Goal: Contribute content: Add original content to the website for others to see

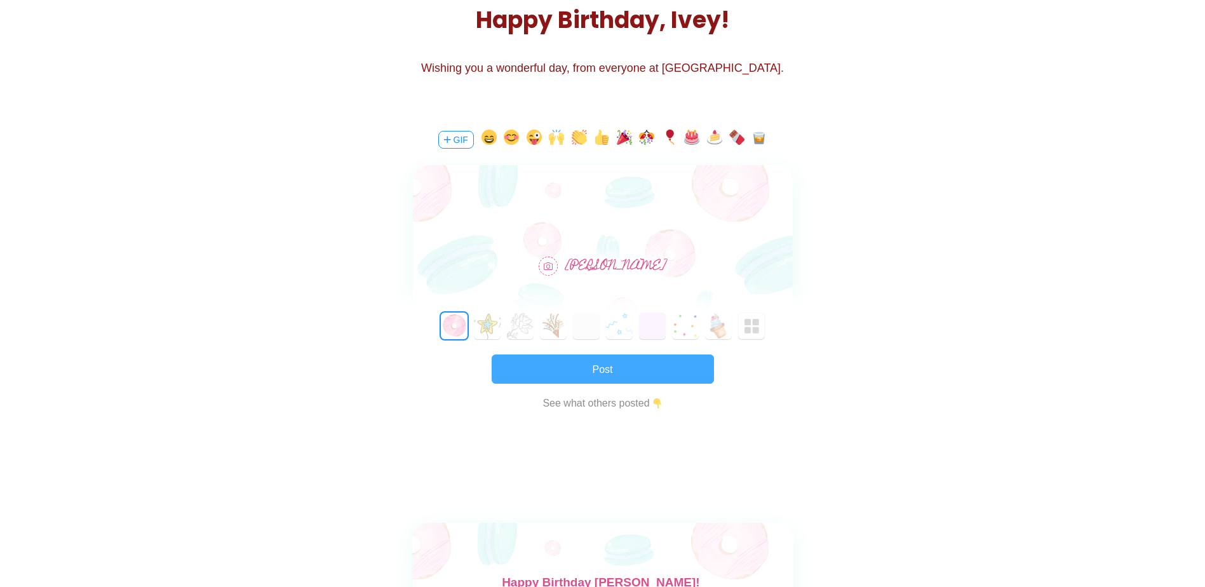
scroll to position [191, 0]
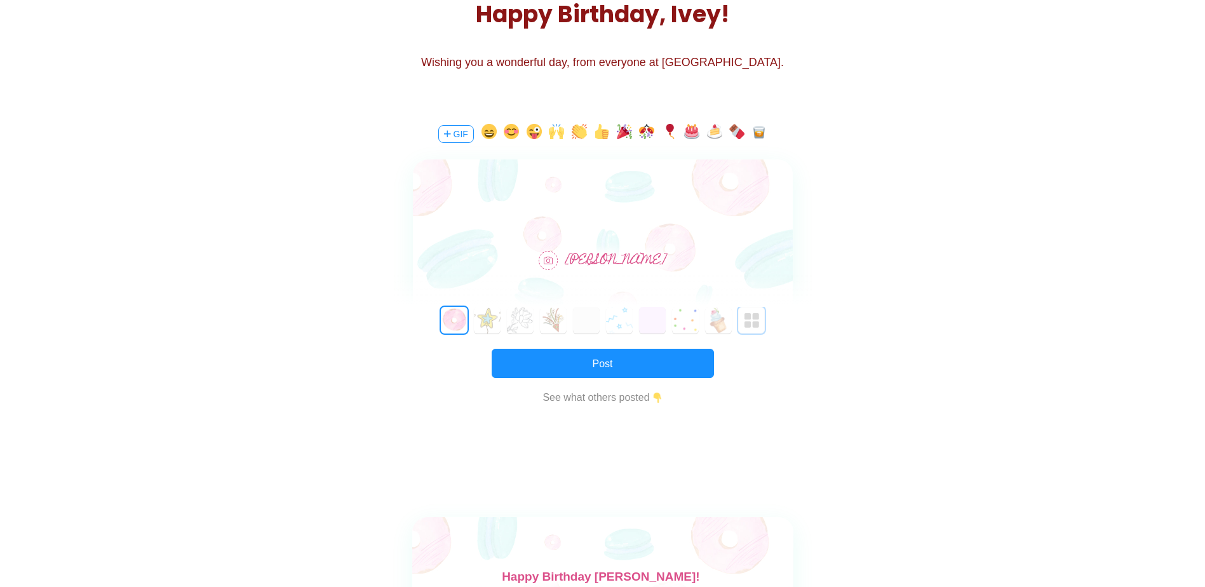
click at [748, 323] on img "button" at bounding box center [752, 320] width 15 height 15
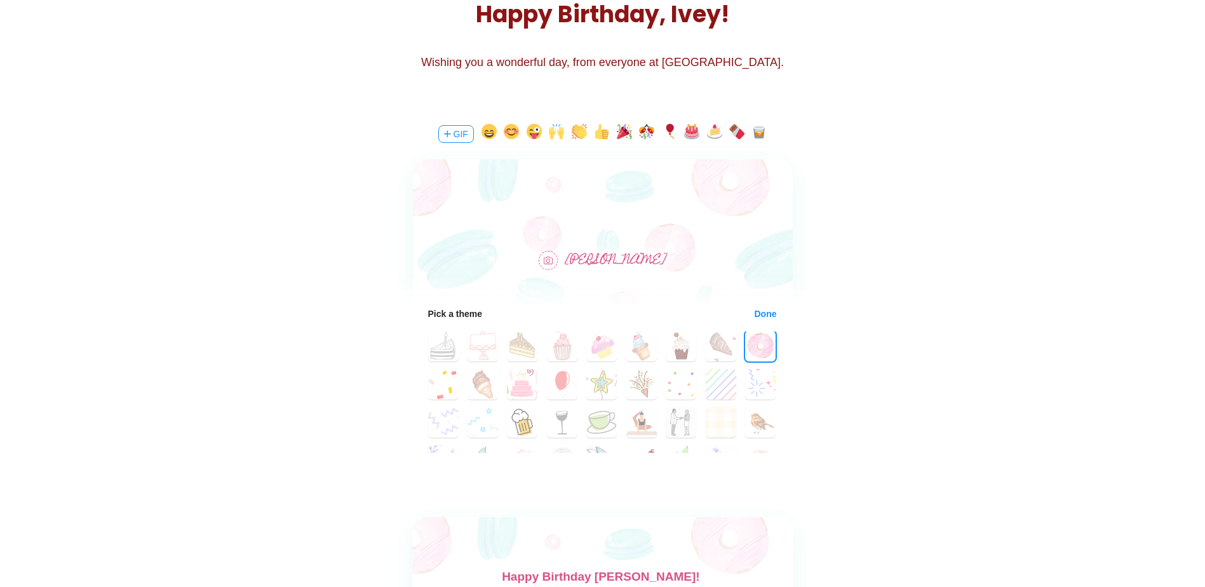
scroll to position [64, 0]
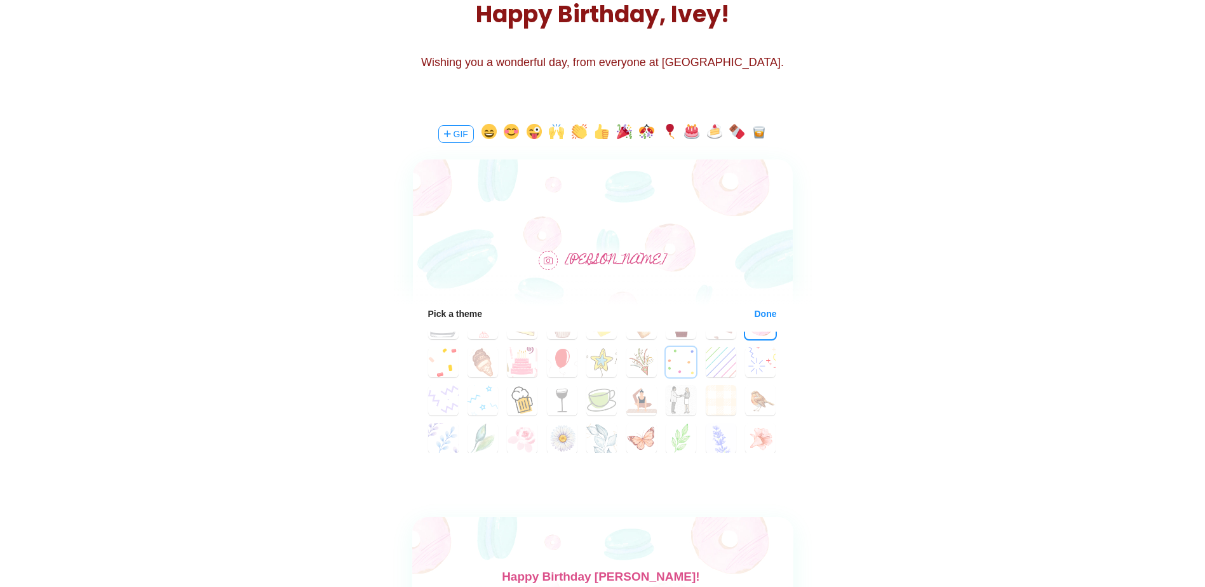
click at [674, 367] on button "24" at bounding box center [681, 362] width 30 height 30
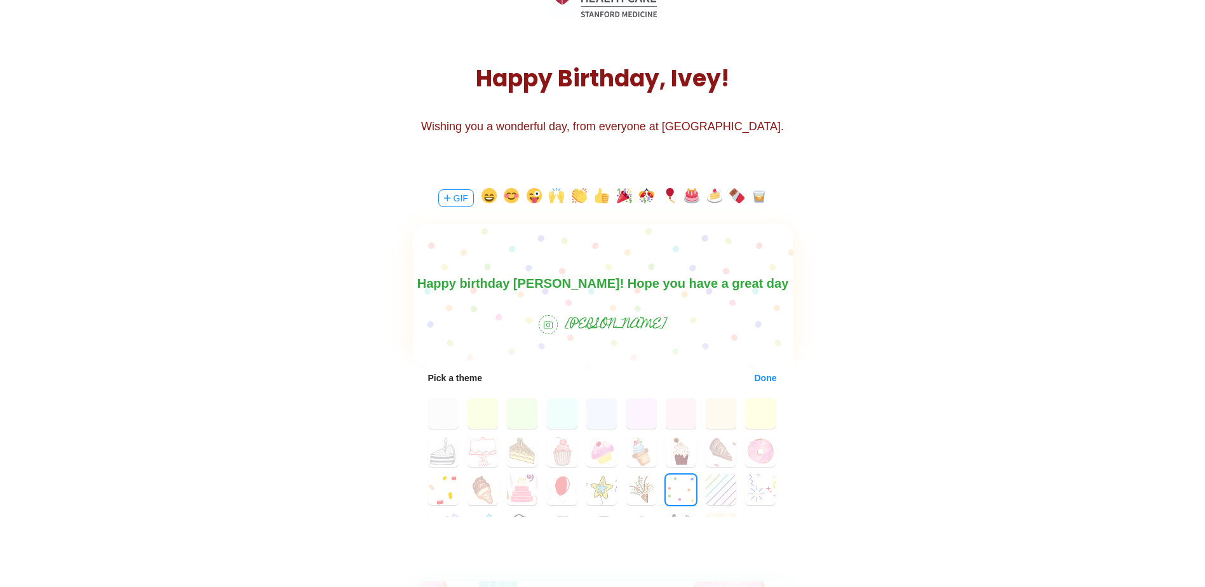
scroll to position [127, 0]
click at [706, 485] on button "25" at bounding box center [721, 489] width 30 height 30
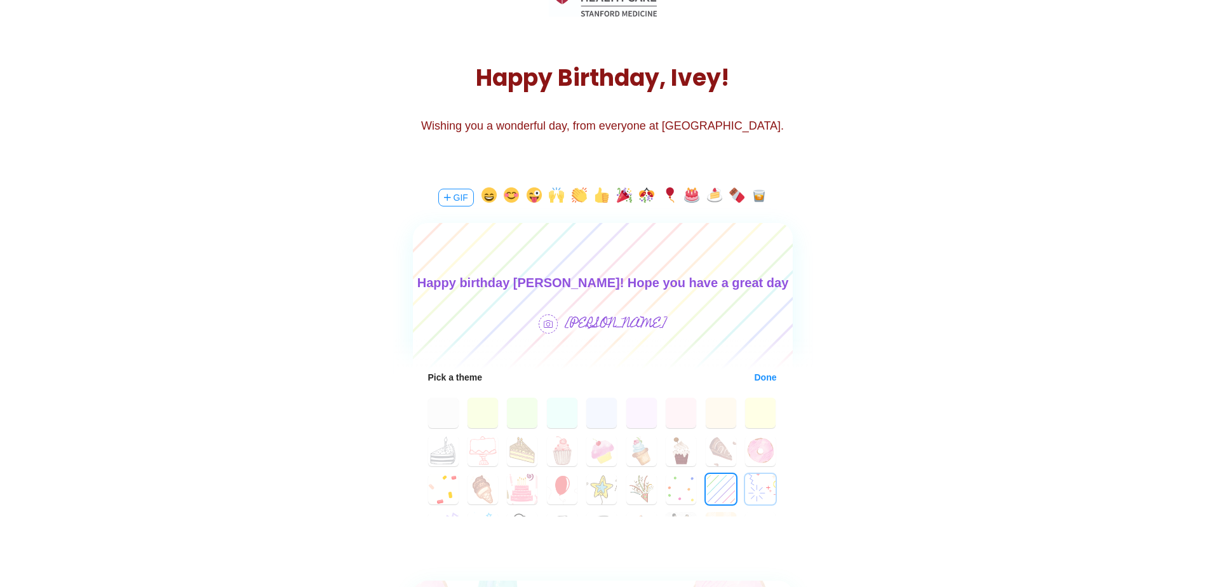
click at [747, 487] on button "26" at bounding box center [760, 489] width 30 height 30
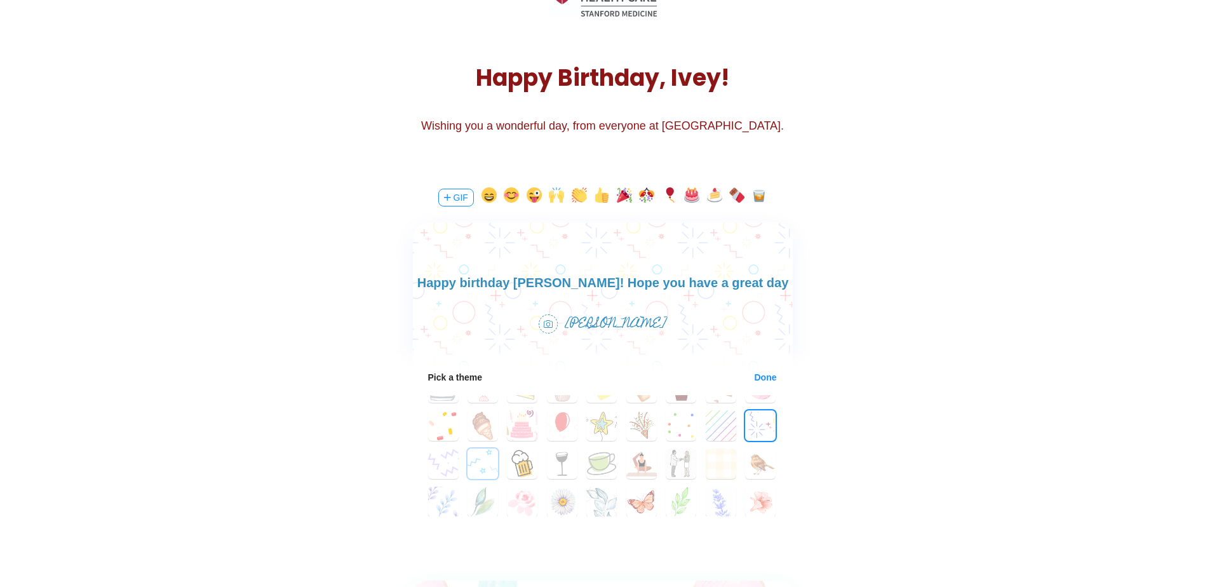
click at [474, 476] on button "28" at bounding box center [483, 464] width 30 height 30
click at [434, 466] on button "27" at bounding box center [443, 464] width 30 height 30
click at [471, 466] on button "28" at bounding box center [483, 464] width 30 height 30
click at [773, 288] on body "Happy birthday [PERSON_NAME]! Hope you have a great day and" at bounding box center [602, 293] width 380 height 41
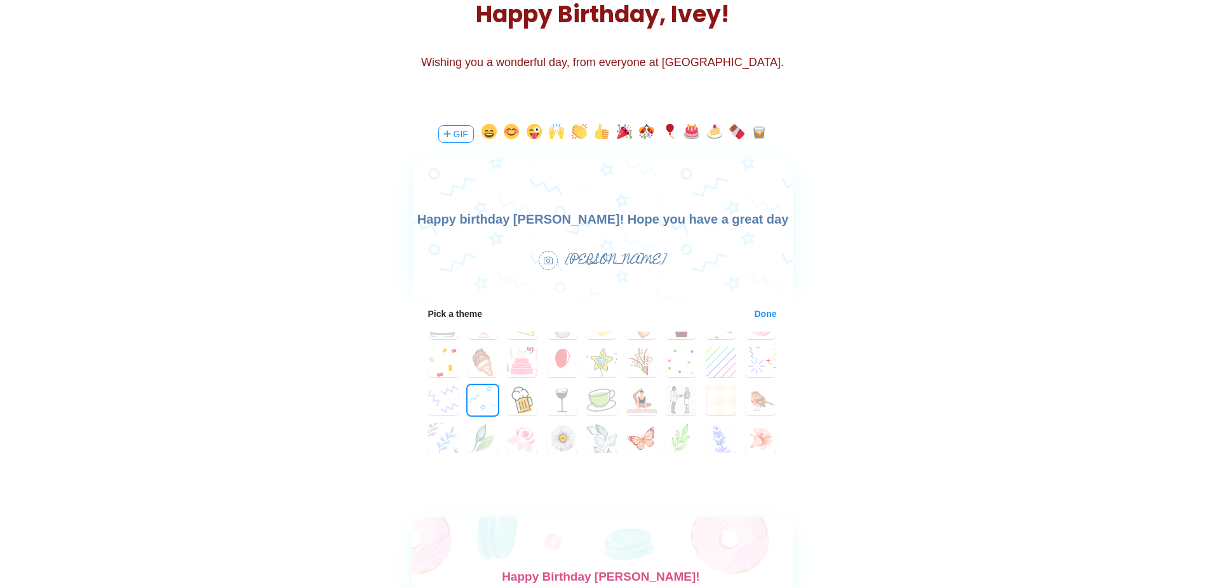
scroll to position [127, 0]
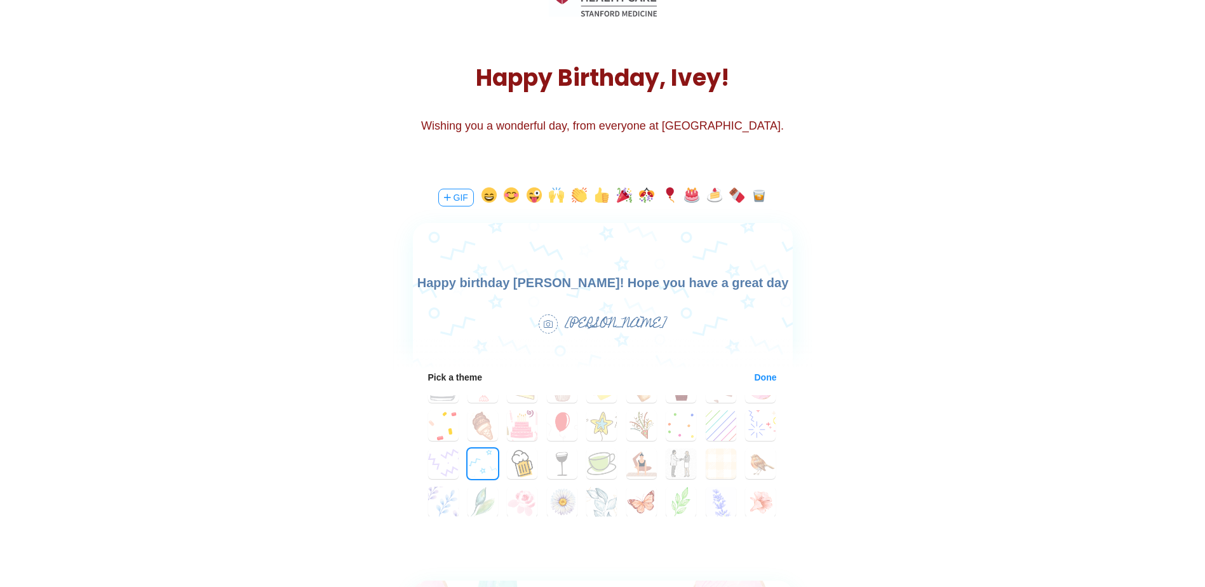
click at [951, 163] on div "H a p p y B i r t h d a y , I v e y ! Wishing you a wonderful day, from everyon…" at bounding box center [602, 46] width 1205 height 252
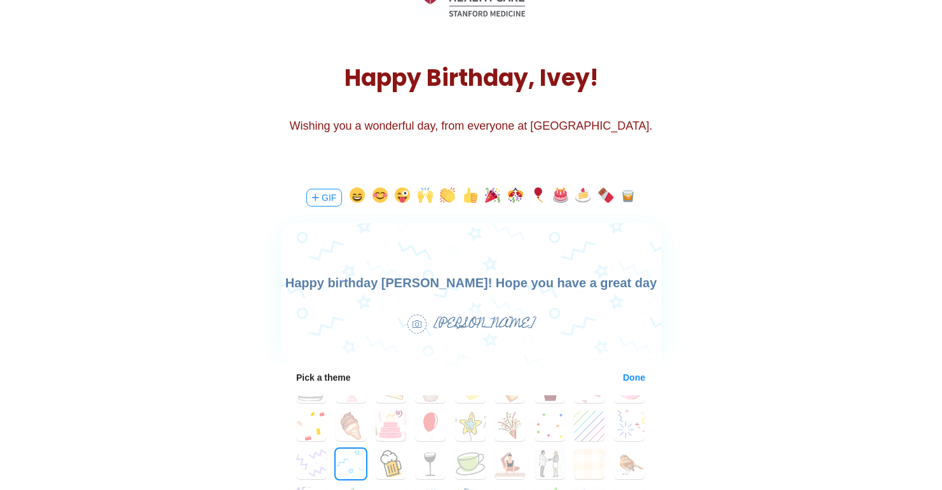
click at [644, 285] on body "Happy birthday [PERSON_NAME]! Hope you have a great day and" at bounding box center [471, 293] width 380 height 41
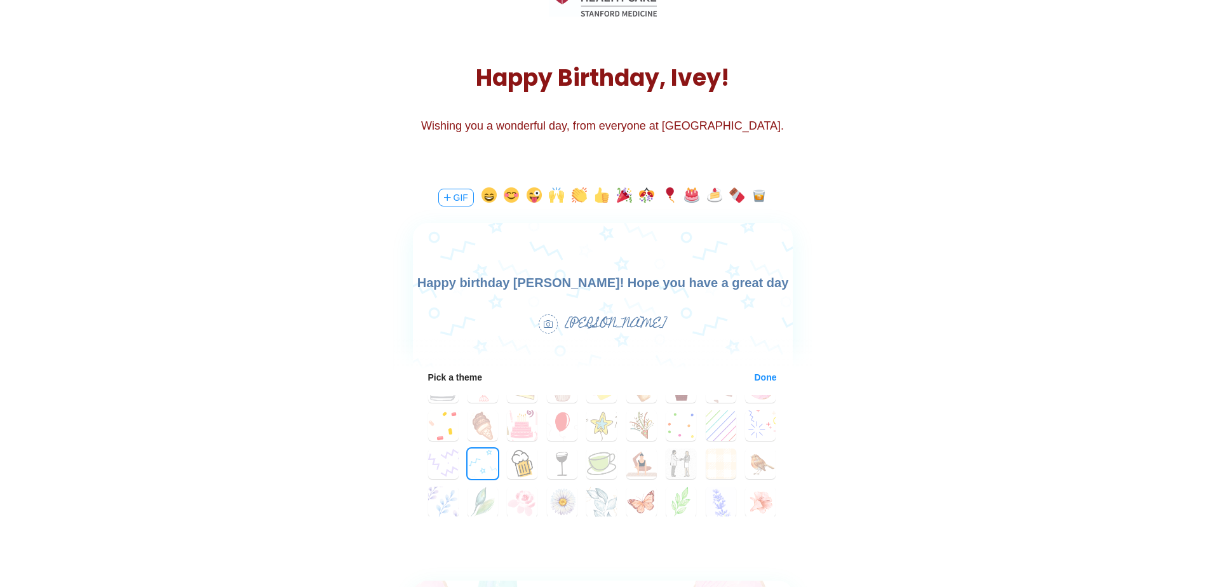
click at [775, 288] on body "Happy birthday [PERSON_NAME]! Hope you have a great day and" at bounding box center [602, 293] width 380 height 41
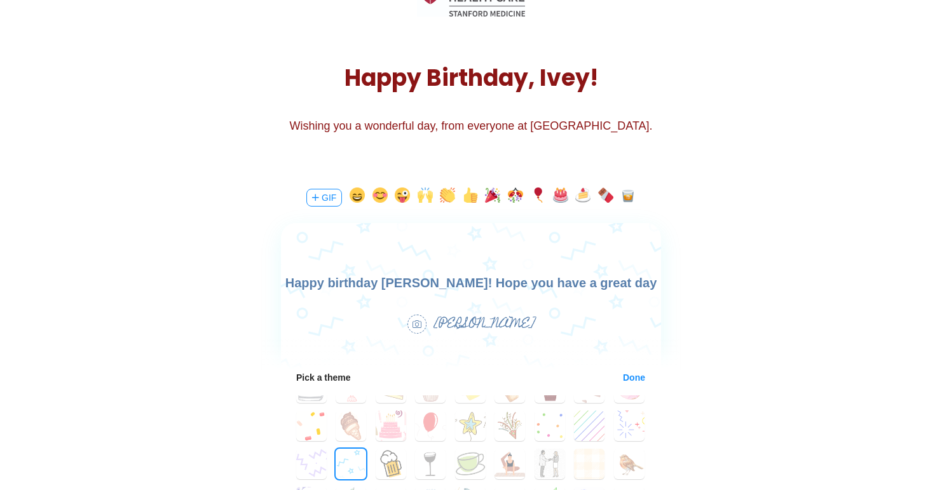
drag, startPoint x: 165, startPoint y: 465, endPoint x: 395, endPoint y: 347, distance: 258.0
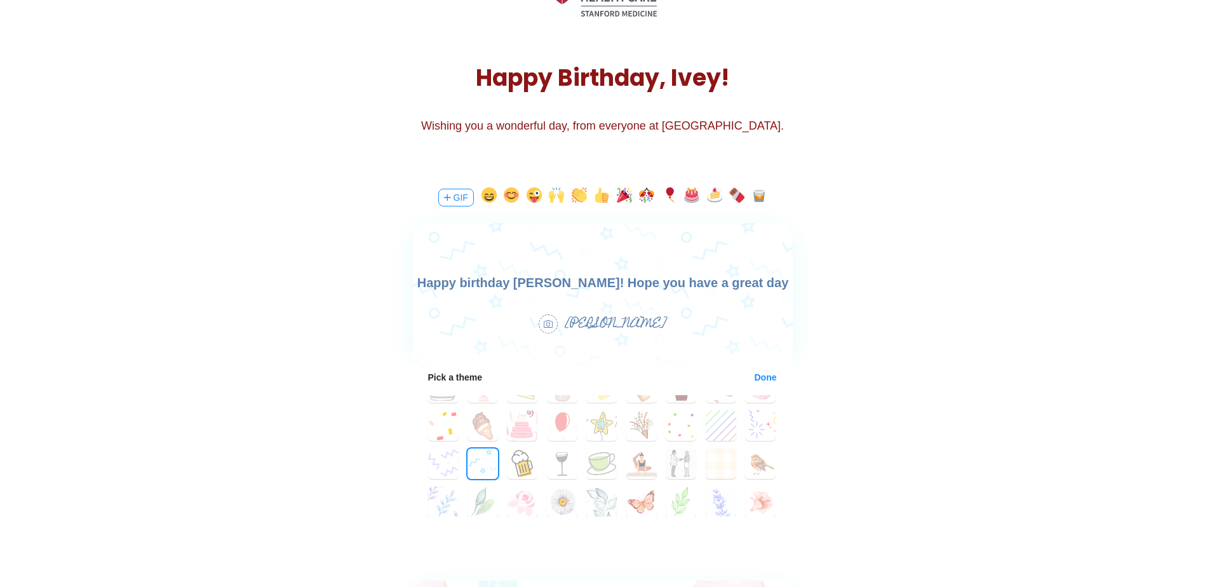
click at [773, 275] on body "Happy birthday [PERSON_NAME]! Hope you have a great day and" at bounding box center [602, 293] width 380 height 41
click at [782, 283] on body "Happy birthday [PERSON_NAME]! Hope you have a great day and" at bounding box center [602, 293] width 380 height 41
click at [528, 461] on button "29" at bounding box center [522, 464] width 30 height 30
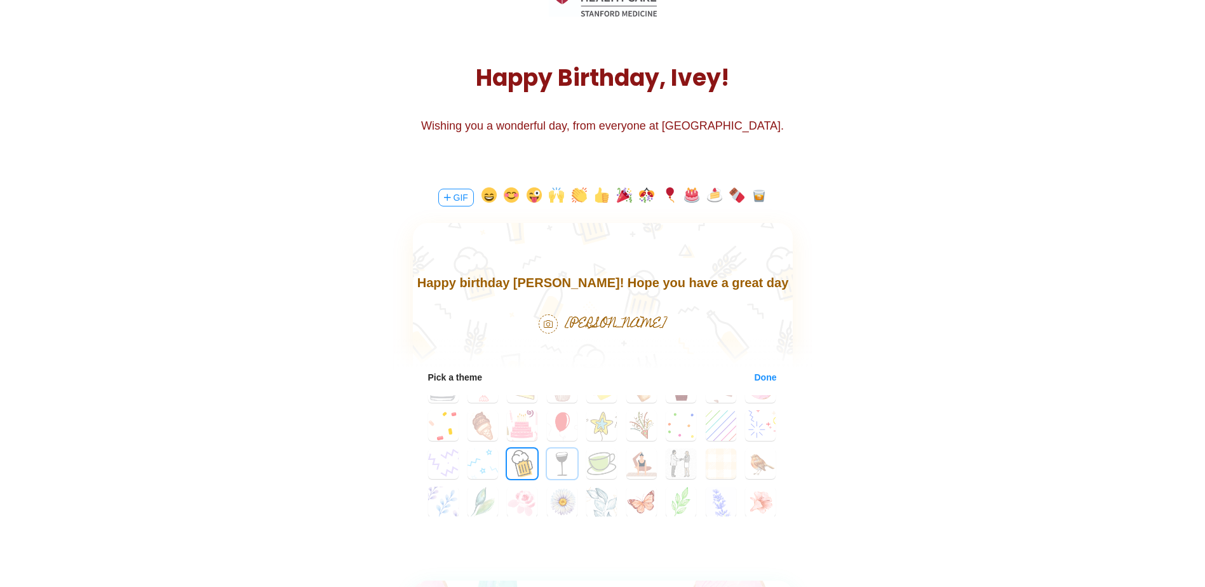
click at [548, 460] on button "30" at bounding box center [562, 464] width 30 height 30
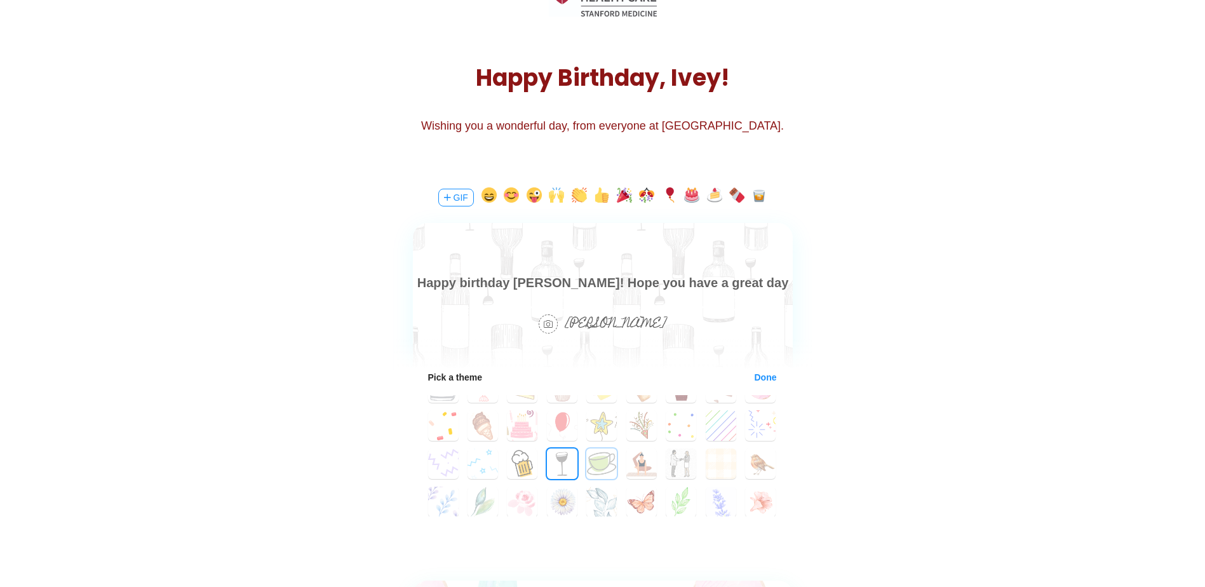
click at [586, 477] on button "31" at bounding box center [601, 464] width 30 height 30
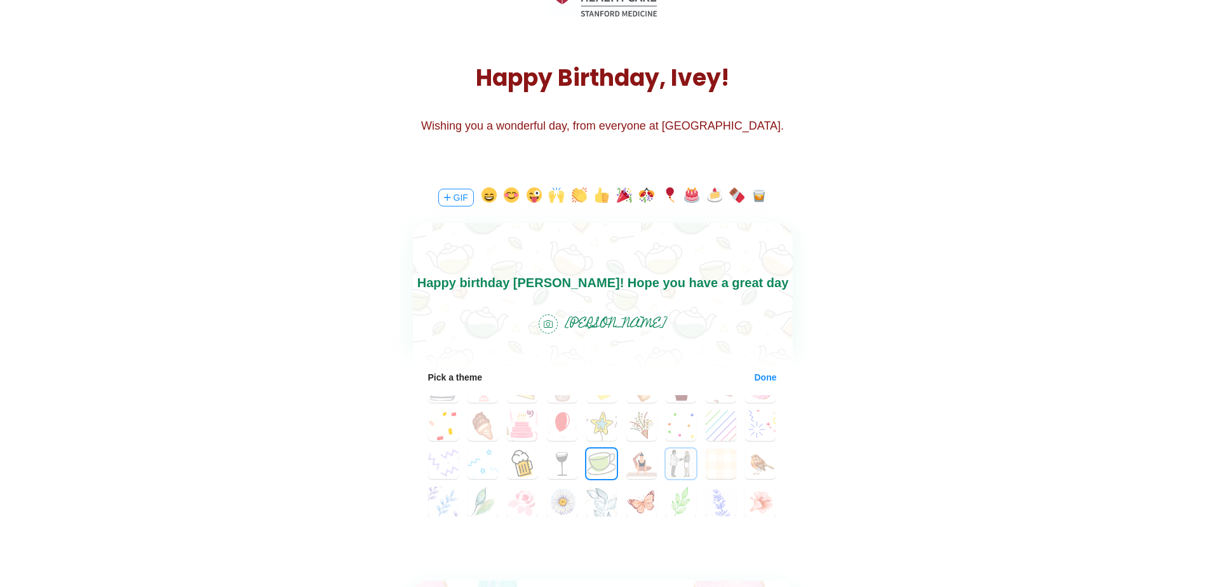
click at [670, 470] on button "33" at bounding box center [681, 464] width 30 height 30
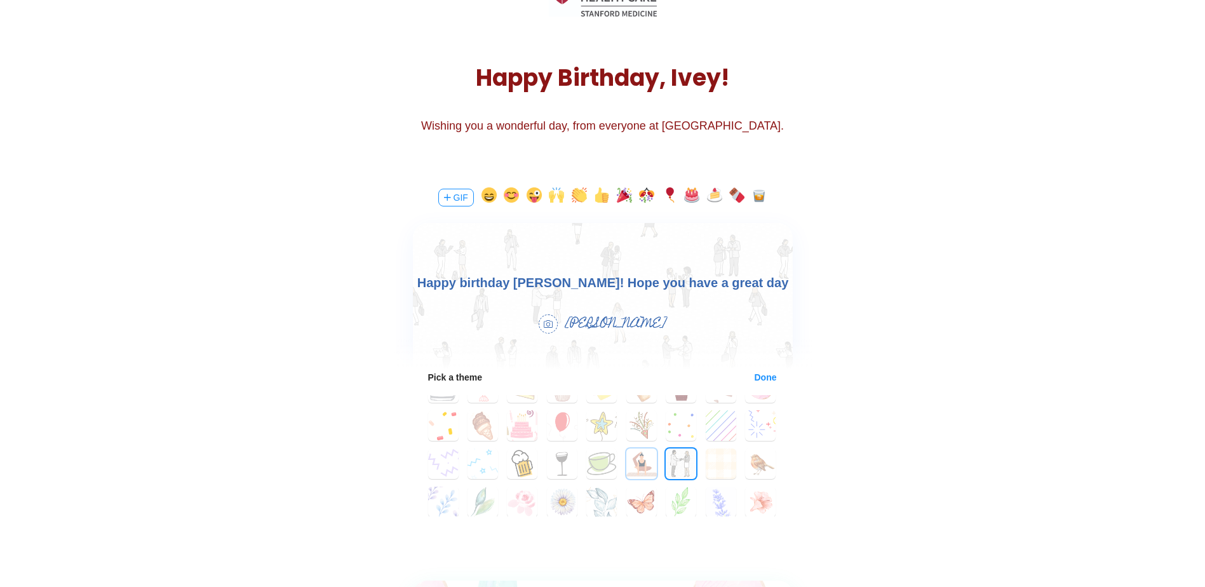
click at [642, 468] on button "32" at bounding box center [642, 464] width 30 height 30
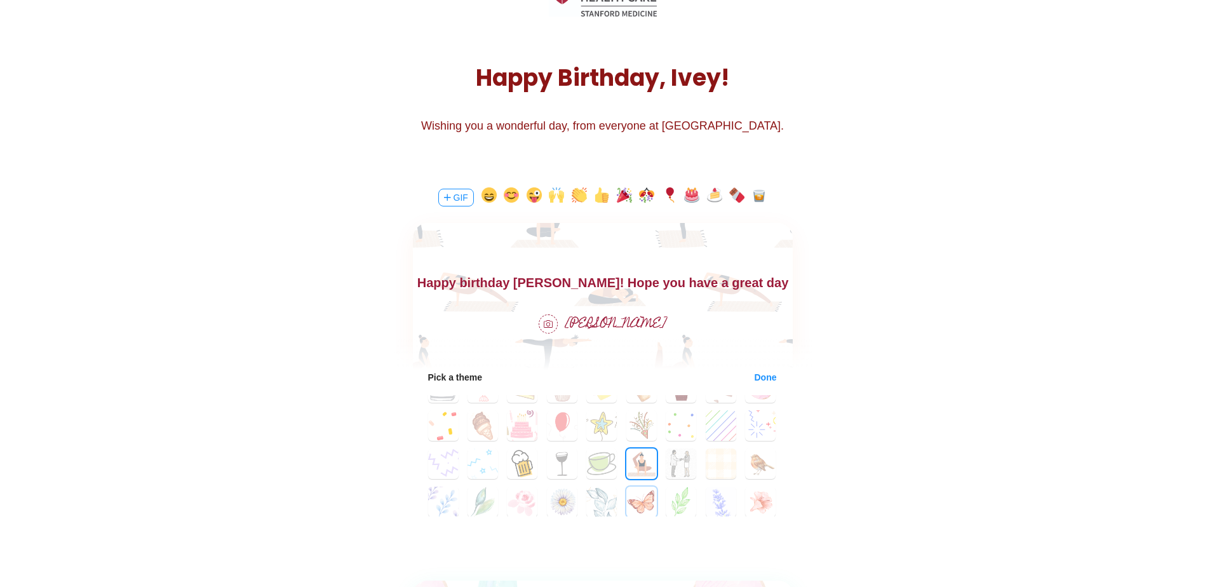
click at [642, 489] on button "41" at bounding box center [642, 502] width 30 height 30
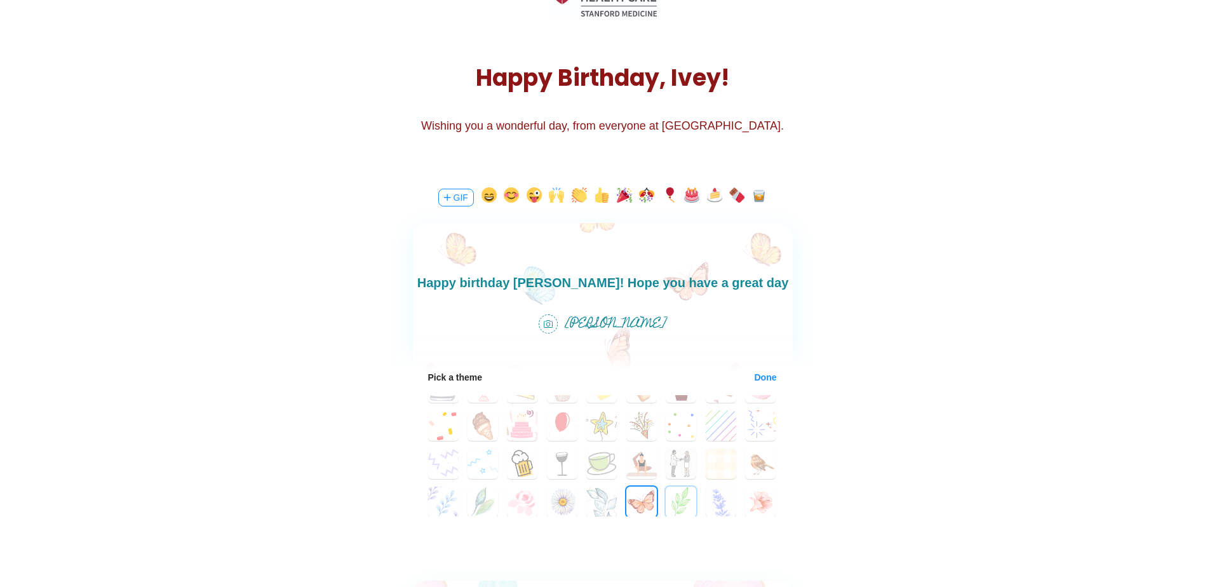
click at [666, 489] on button "42" at bounding box center [681, 502] width 30 height 30
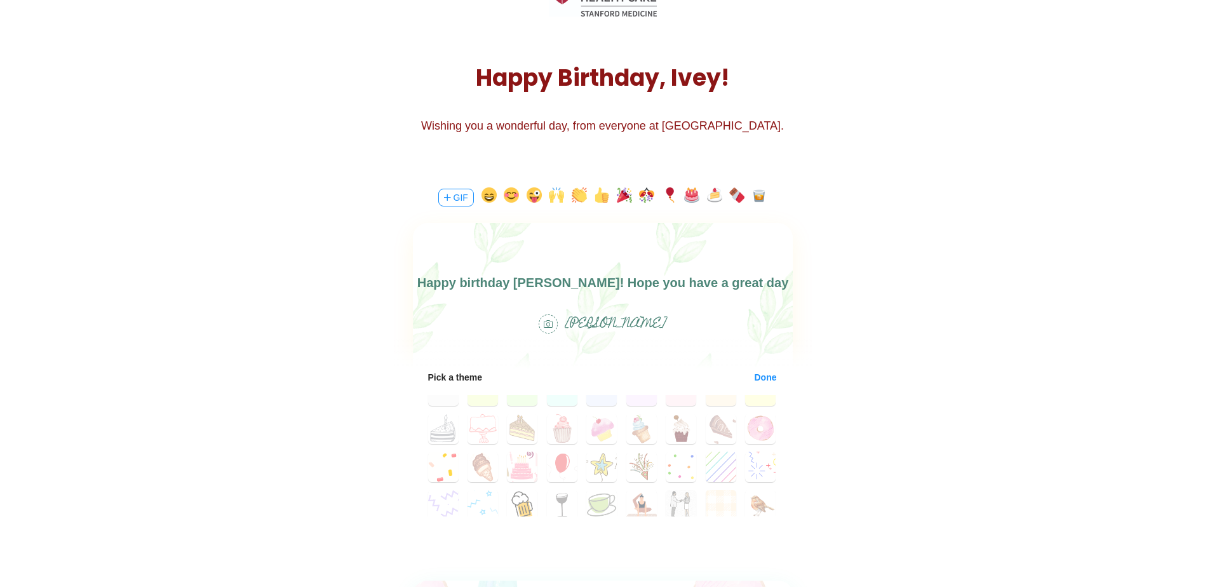
scroll to position [0, 0]
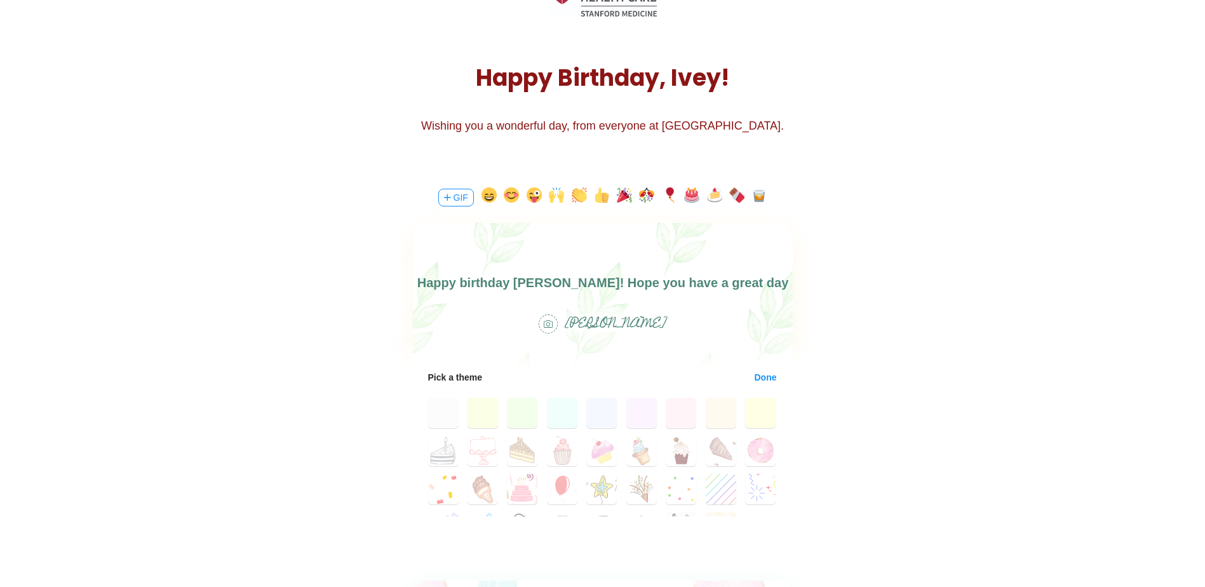
click at [716, 470] on div "0 1 2 3 4 5 6 7 8 9 10 11 12 13 14 15 16 17 18 19 20 21 22 23 24 25 26 27 28 29…" at bounding box center [603, 508] width 380 height 221
click at [714, 482] on button "25" at bounding box center [721, 489] width 30 height 30
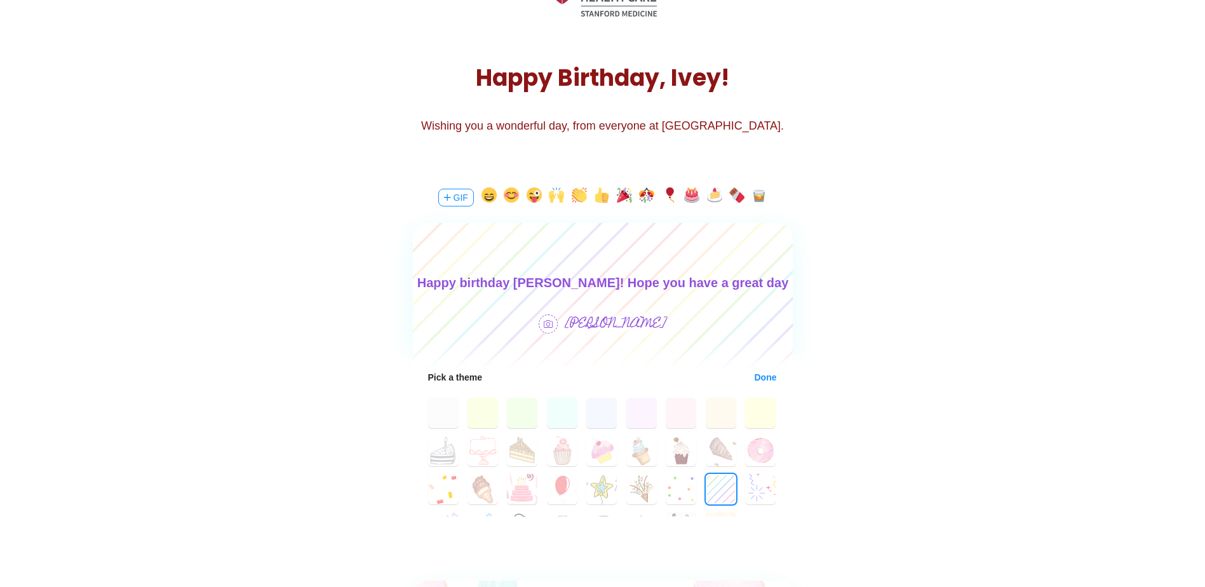
scroll to position [64, 0]
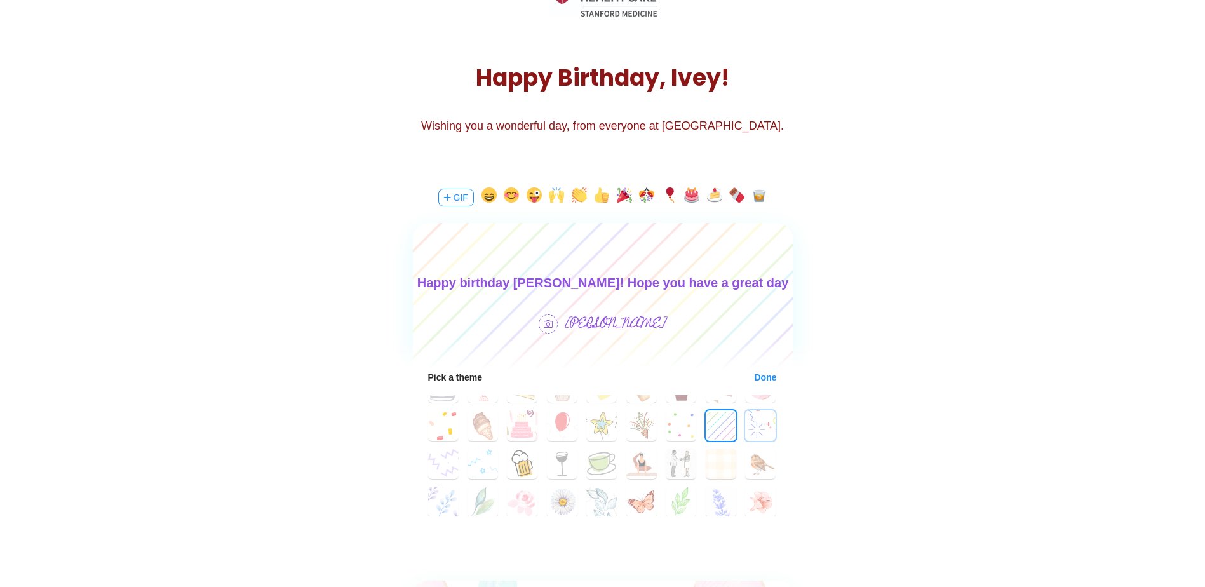
click at [762, 428] on button "26" at bounding box center [760, 425] width 30 height 30
click at [476, 466] on button "28" at bounding box center [483, 464] width 30 height 30
click at [753, 436] on button "26" at bounding box center [760, 425] width 30 height 30
click at [777, 279] on body "Happy birthday [PERSON_NAME]! Hope you have a great day and" at bounding box center [602, 293] width 380 height 41
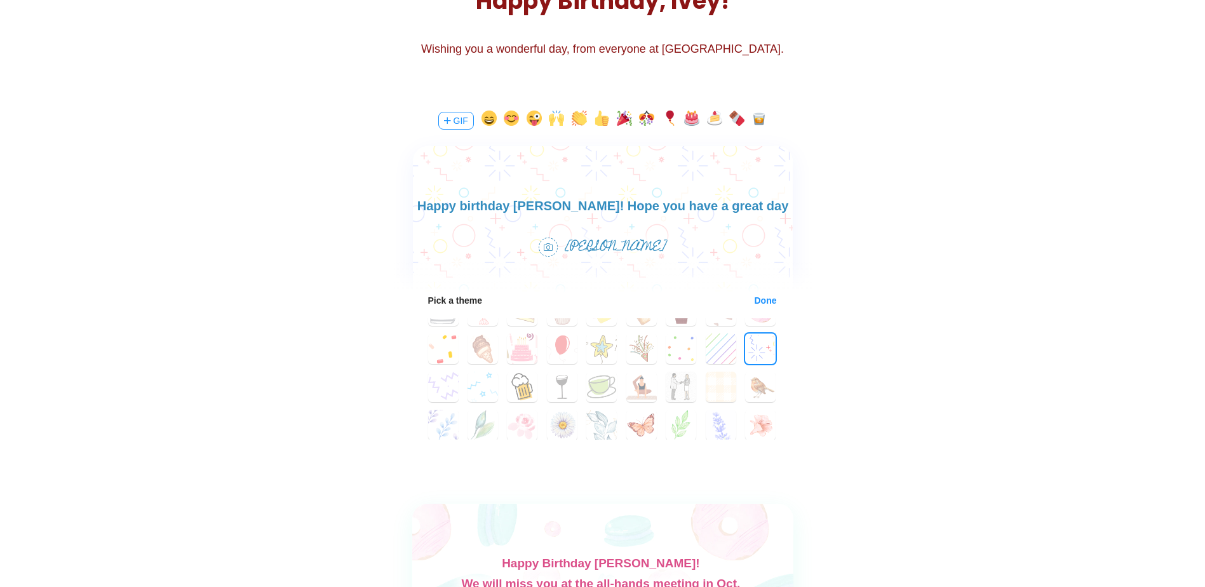
scroll to position [191, 0]
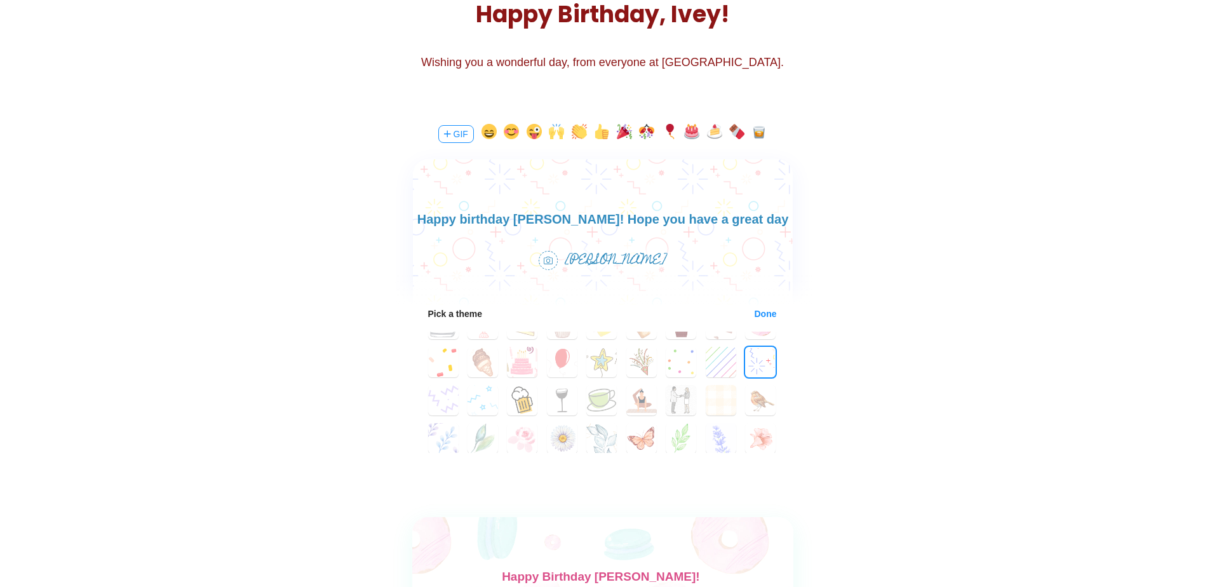
click at [766, 224] on body "Happy birthday [PERSON_NAME]! Hope you have a great day and" at bounding box center [602, 229] width 380 height 41
click at [684, 220] on body "Happy birthday [PERSON_NAME]! Hope you have a great day and best wishes for the…" at bounding box center [602, 228] width 380 height 41
click at [705, 219] on body "Happy birthday [PERSON_NAME]! Hope you have a great day and best wishes for the…" at bounding box center [602, 228] width 380 height 41
click at [541, 224] on body "Happy birthday [PERSON_NAME]! Hope you have a great day and best wishes for the…" at bounding box center [602, 228] width 380 height 41
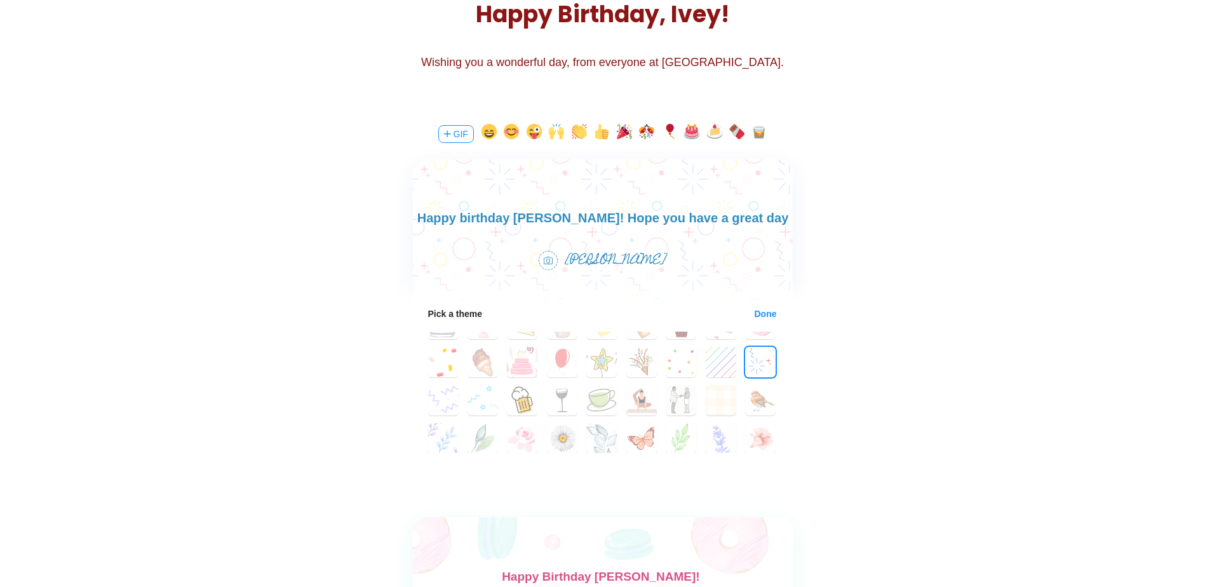
click at [670, 217] on body "Happy birthday [PERSON_NAME]! Hope you have a great day and best wishes for the…" at bounding box center [602, 228] width 380 height 41
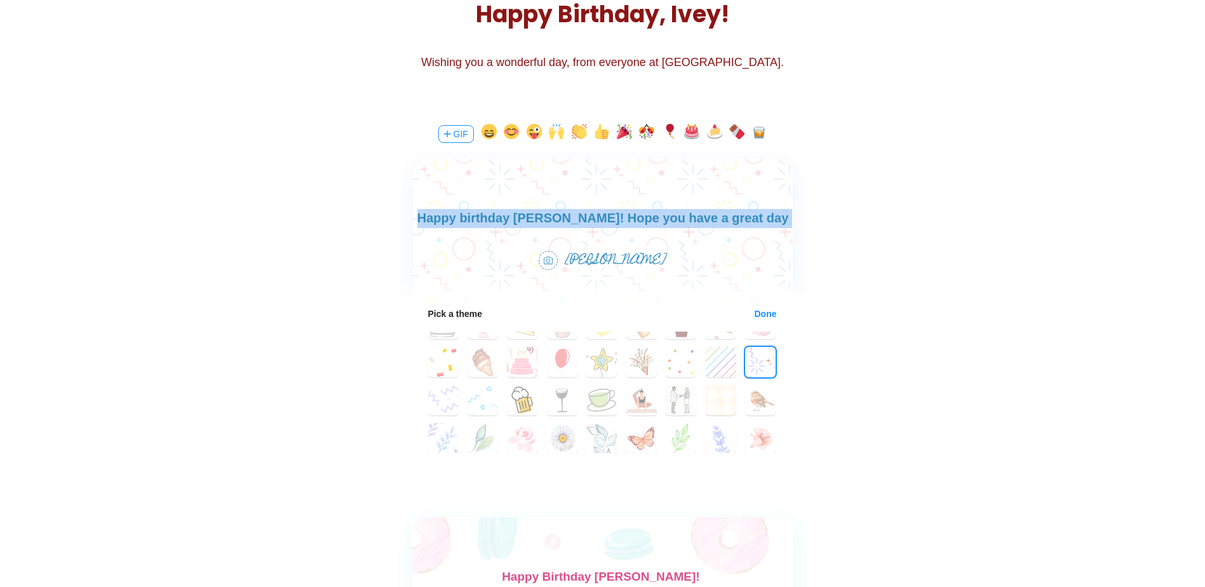
click at [670, 217] on body "Happy birthday [PERSON_NAME]! Hope you have a great day and best wishes for the…" at bounding box center [602, 228] width 380 height 41
click at [644, 217] on body "Happy birthday [PERSON_NAME]! Hope you have a great day and best wishes for the…" at bounding box center [602, 228] width 380 height 41
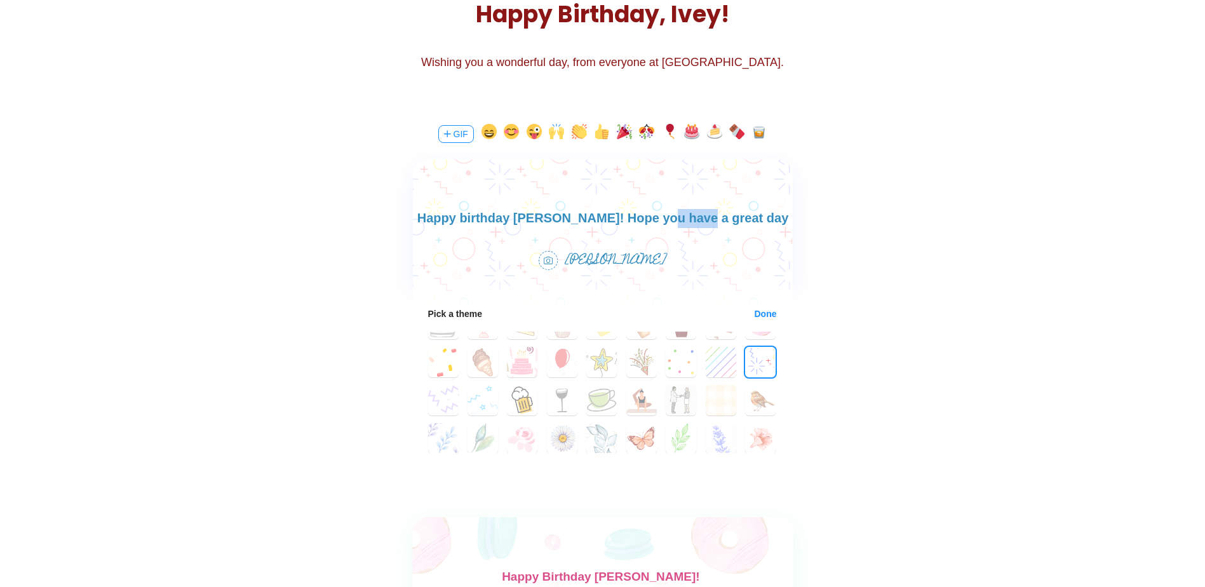
click at [644, 217] on body "Happy birthday [PERSON_NAME]! Hope you have a great day and best wishes for the…" at bounding box center [602, 228] width 380 height 41
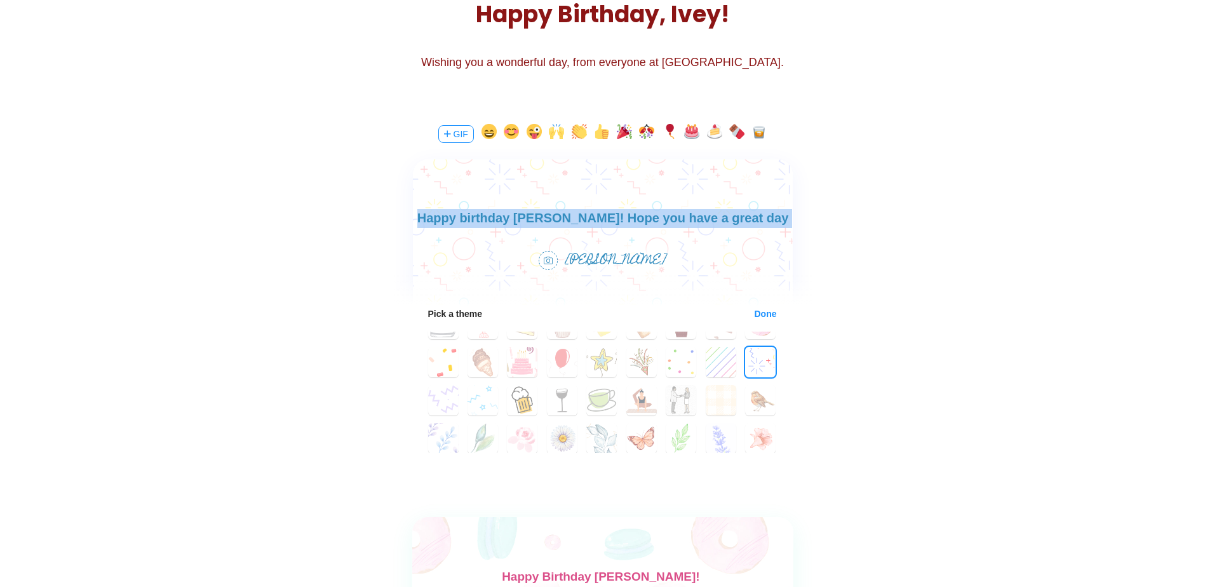
click at [644, 217] on body "Happy birthday [PERSON_NAME]! Hope you have a great day and best wishes for the…" at bounding box center [602, 228] width 380 height 41
click at [630, 221] on body "Happy birthday [PERSON_NAME]! Hope you have a great day and best wishes for the…" at bounding box center [602, 228] width 380 height 41
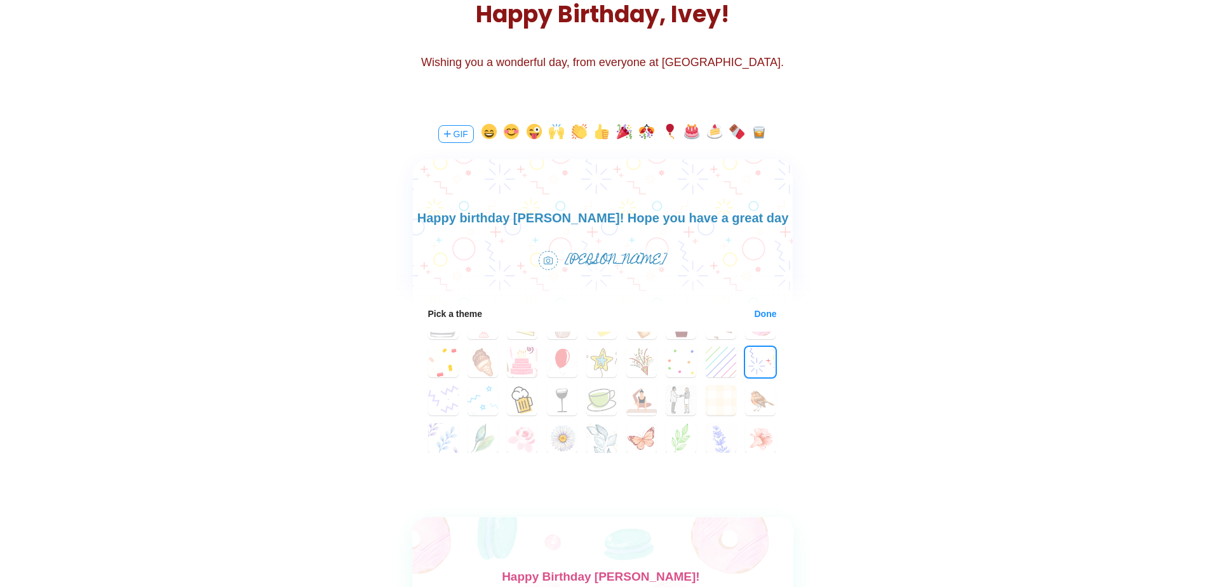
click at [679, 215] on body "Happy birthday [PERSON_NAME]! Hope you have a great day and best wishes for the…" at bounding box center [602, 228] width 380 height 41
click at [693, 221] on body "Happy birthday [PERSON_NAME]! Hope you have a great day and best wishes for the…" at bounding box center [602, 228] width 380 height 41
click at [696, 218] on body "Happy birthday [PERSON_NAME]! Hope you have a great day and best wishes for the…" at bounding box center [602, 228] width 380 height 41
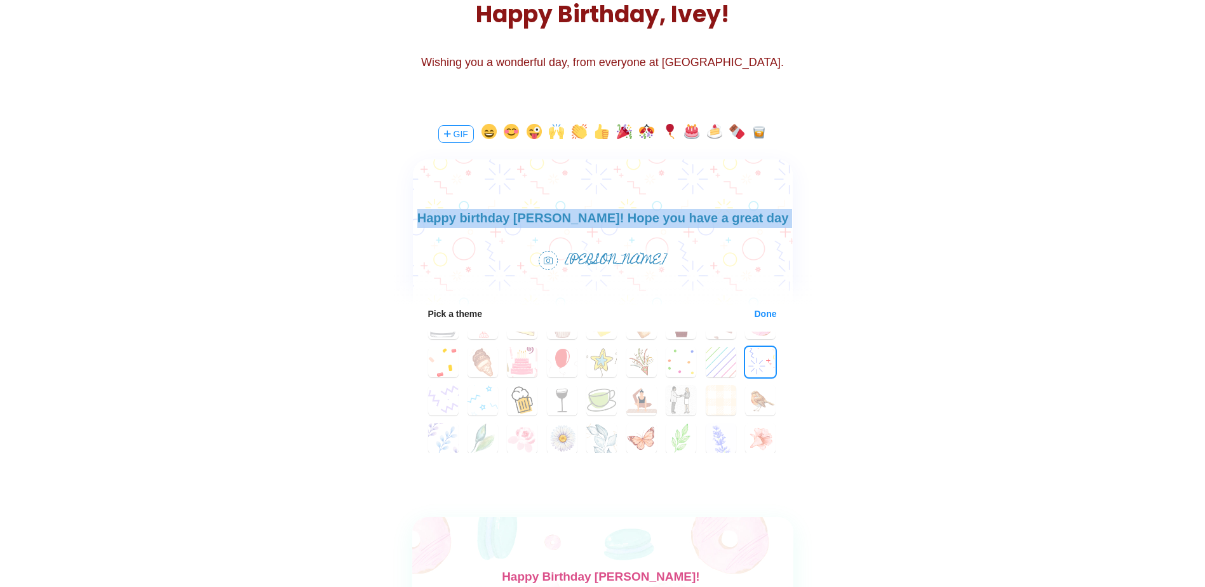
click at [696, 218] on body "Happy birthday [PERSON_NAME]! Hope you have a great day and best wishes for the…" at bounding box center [602, 228] width 380 height 41
click at [659, 224] on body "Happy birthday [PERSON_NAME]! Hope you have a great day and best wishes for the…" at bounding box center [602, 228] width 380 height 41
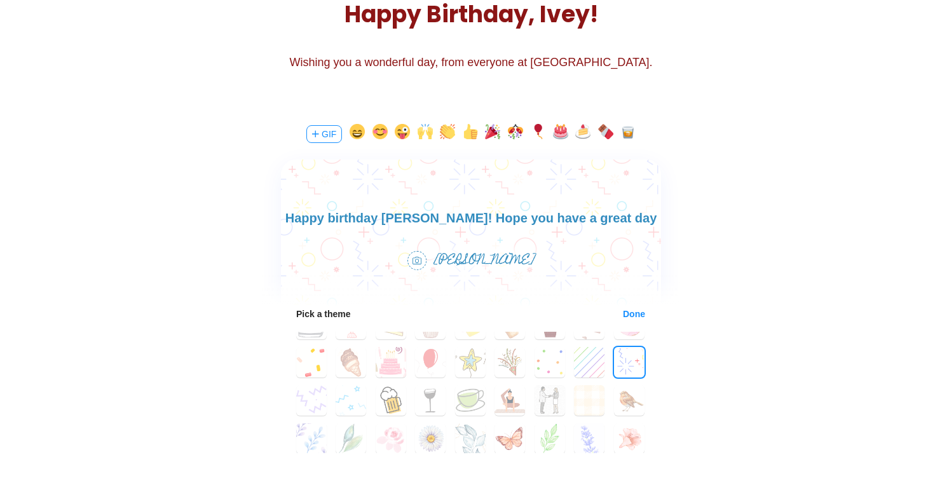
click at [468, 227] on body "Happy birthday [PERSON_NAME]! Hope you have a great day and best wishes for the…" at bounding box center [471, 228] width 380 height 41
click at [448, 227] on body "Happy birthday [PERSON_NAME]! Hope you have a great day and best wishes for the…" at bounding box center [471, 228] width 380 height 41
click at [445, 227] on body "Happy birthday [PERSON_NAME]! Hope you have a great day and best wishes for the…" at bounding box center [471, 228] width 380 height 41
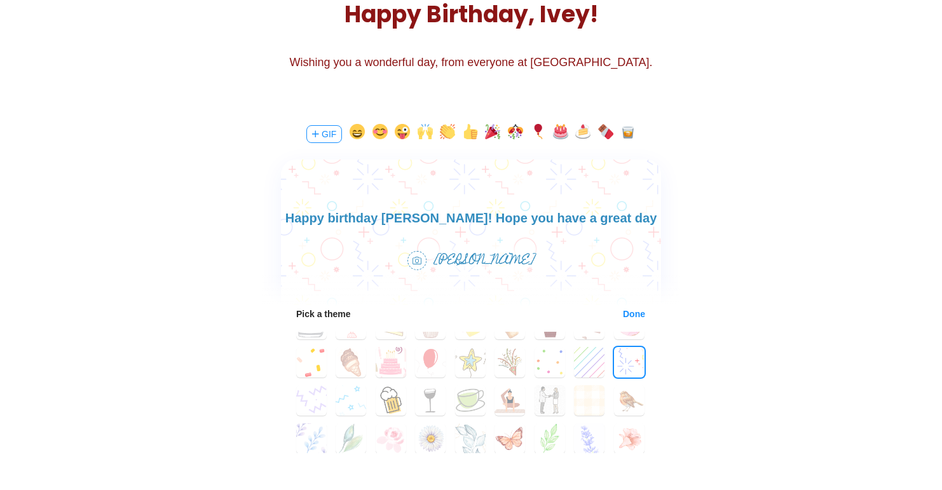
click at [602, 226] on body "Happy birthday [PERSON_NAME]! Hope you have a great day and best wishes for the…" at bounding box center [471, 228] width 380 height 41
click at [410, 217] on body "Happy birthday [PERSON_NAME]! Hope you have a great day and best wishes for the…" at bounding box center [471, 228] width 380 height 41
click at [628, 315] on button "Done" at bounding box center [634, 314] width 24 height 10
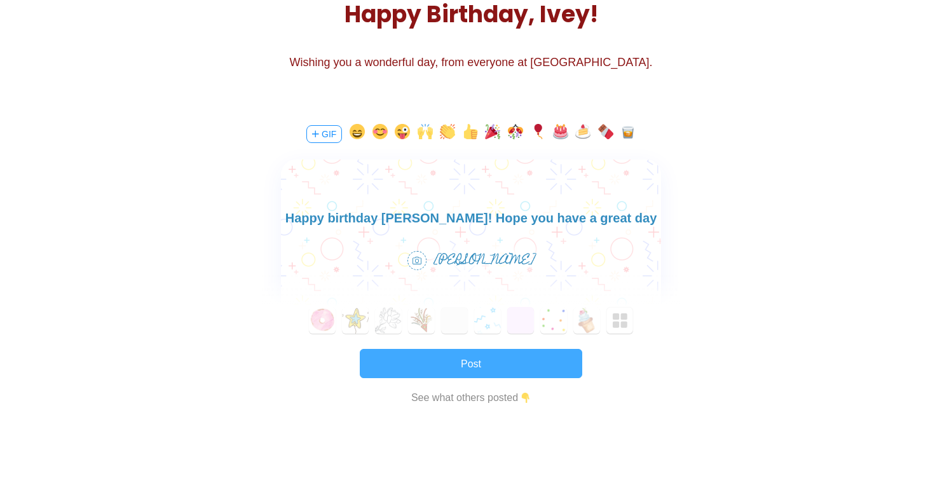
click at [531, 363] on button "Post" at bounding box center [471, 363] width 222 height 29
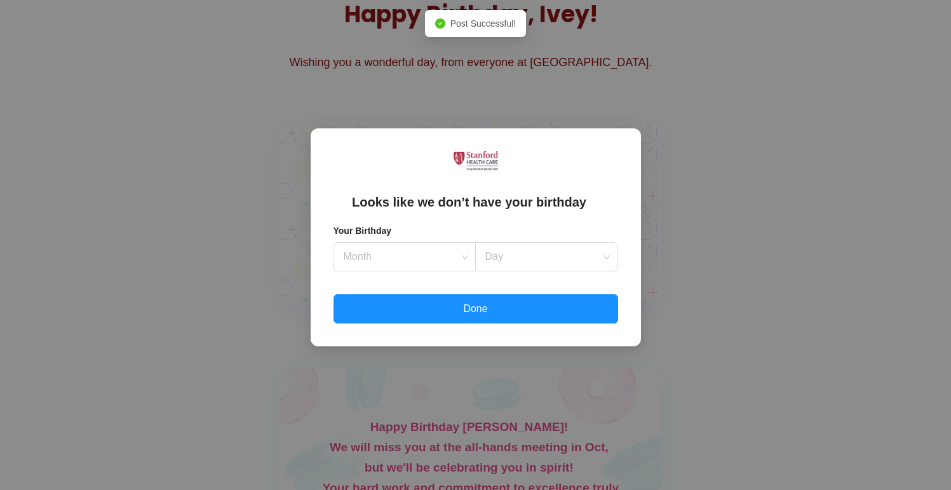
click at [707, 283] on div "Looks like we don’t have your birthday Your Birthday Month Day Done" at bounding box center [475, 245] width 951 height 490
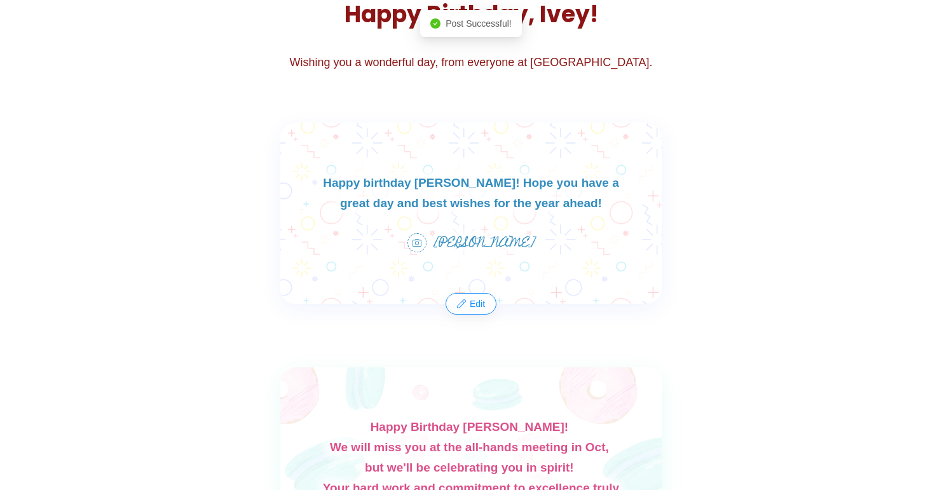
scroll to position [302, 0]
